Goal: Find specific page/section: Find specific page/section

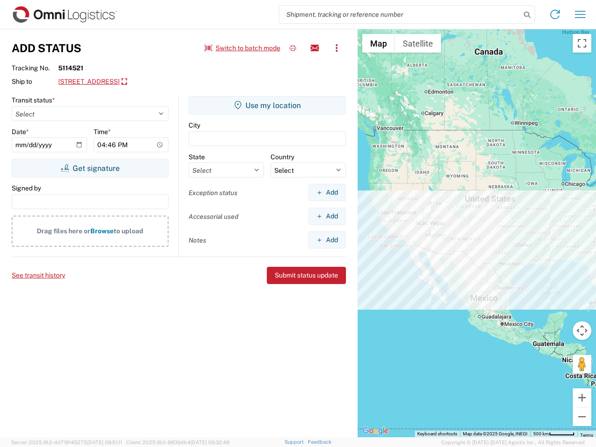
click at [400, 14] on input "search" at bounding box center [399, 15] width 241 height 18
click at [527, 15] on icon at bounding box center [527, 14] width 13 height 13
click at [555, 14] on icon at bounding box center [555, 14] width 15 height 15
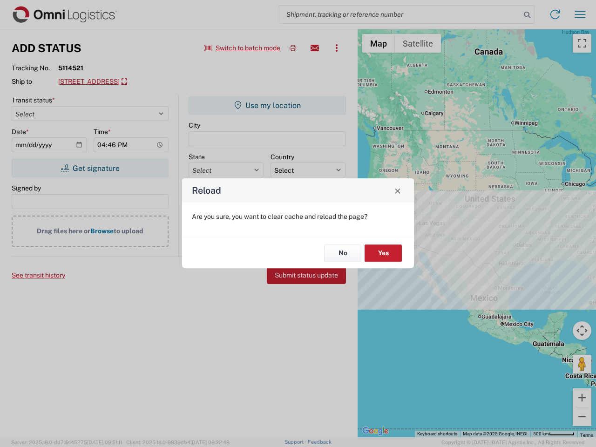
click at [243, 48] on div "Reload Are you sure, you want to clear cache and reload the page? No Yes" at bounding box center [298, 223] width 596 height 447
click at [293, 48] on div "Reload Are you sure, you want to clear cache and reload the page? No Yes" at bounding box center [298, 223] width 596 height 447
click at [315, 48] on div "Reload Are you sure, you want to clear cache and reload the page? No Yes" at bounding box center [298, 223] width 596 height 447
click at [337, 48] on div "Reload Are you sure, you want to clear cache and reload the page? No Yes" at bounding box center [298, 223] width 596 height 447
click at [142, 82] on div "Reload Are you sure, you want to clear cache and reload the page? No Yes" at bounding box center [298, 223] width 596 height 447
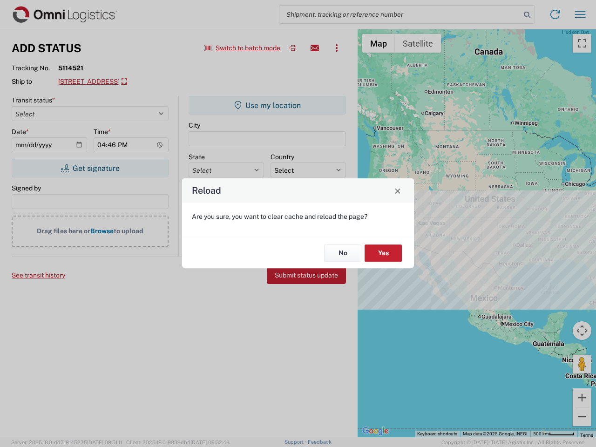
click at [90, 168] on div "Reload Are you sure, you want to clear cache and reload the page? No Yes" at bounding box center [298, 223] width 596 height 447
